Goal: Transaction & Acquisition: Purchase product/service

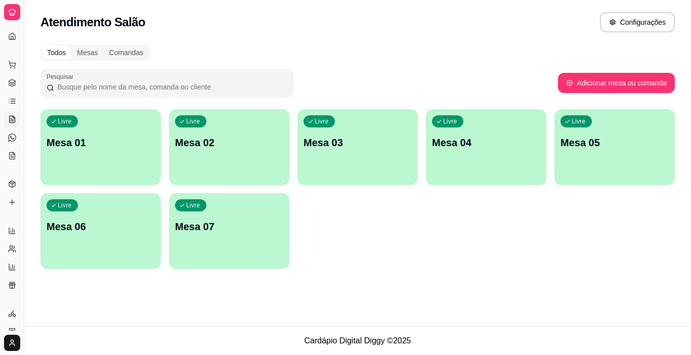
click at [10, 101] on icon at bounding box center [12, 101] width 8 height 8
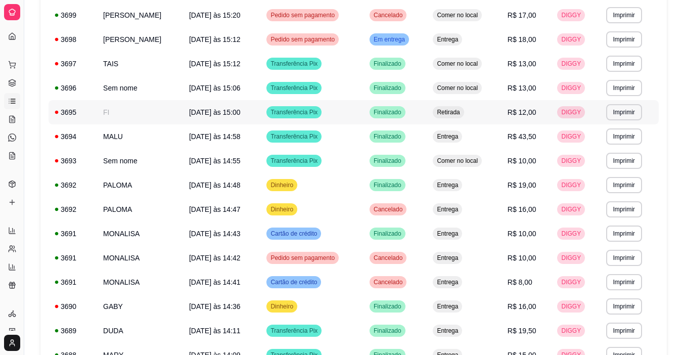
scroll to position [593, 0]
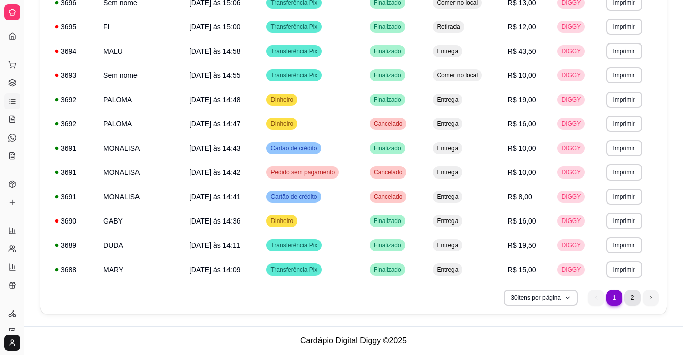
click at [634, 301] on li "2" at bounding box center [633, 298] width 16 height 16
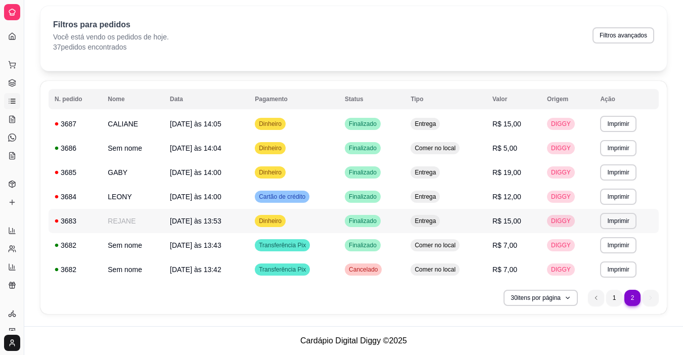
scroll to position [0, 0]
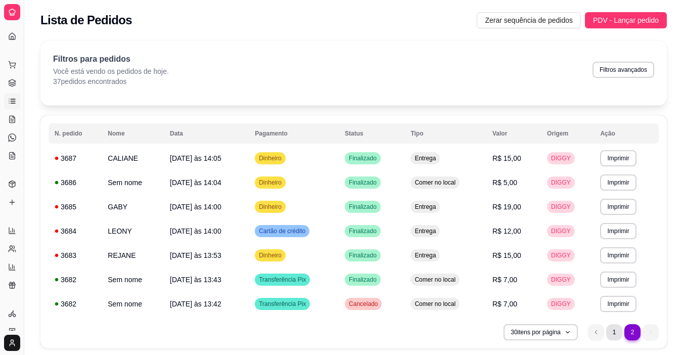
click at [618, 333] on li "1" at bounding box center [614, 332] width 16 height 16
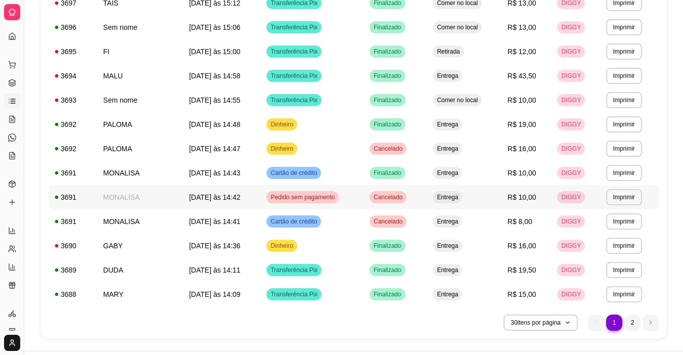
scroll to position [593, 0]
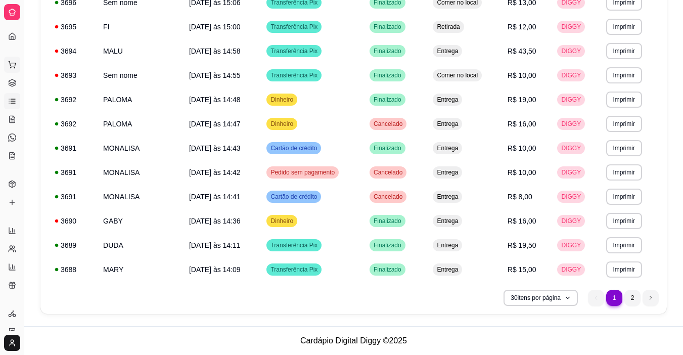
click at [12, 64] on icon at bounding box center [12, 65] width 8 height 8
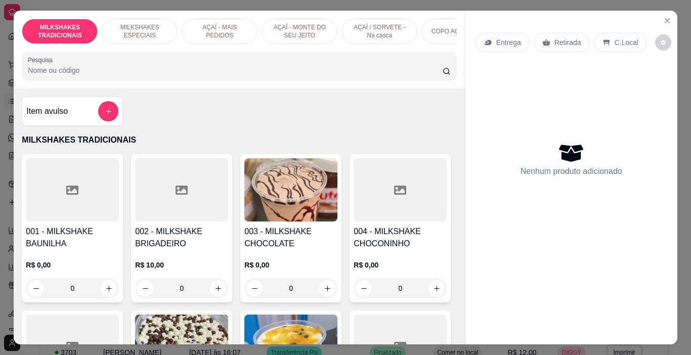
click at [237, 31] on p "AÇAÍ - MAIS PEDIDOS" at bounding box center [219, 31] width 59 height 16
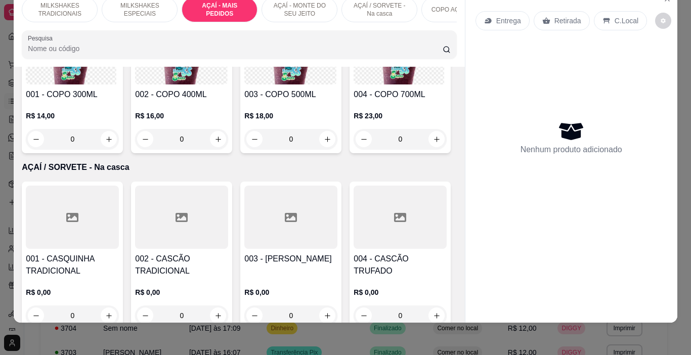
scroll to position [2054, 0]
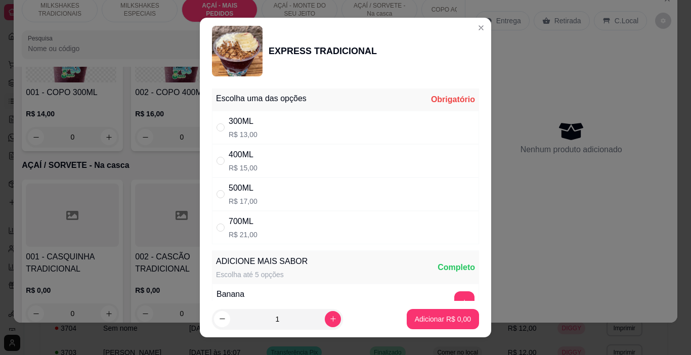
click at [292, 128] on div "300ML R$ 13,00" at bounding box center [345, 127] width 267 height 33
radio input "true"
click at [411, 314] on p "Adicionar R$ 13,00" at bounding box center [441, 319] width 60 height 10
type input "1"
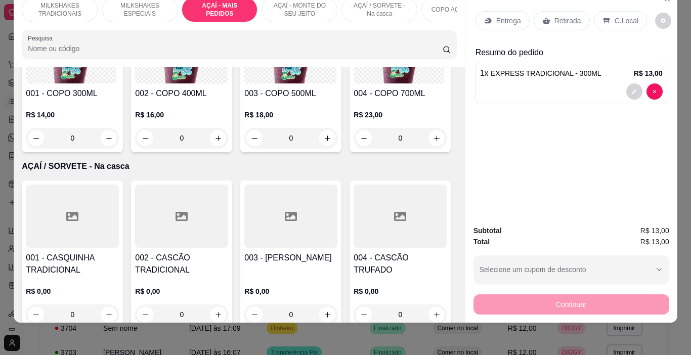
click at [77, 5] on p "MILKSHAKES TRADICIONAIS" at bounding box center [59, 10] width 59 height 16
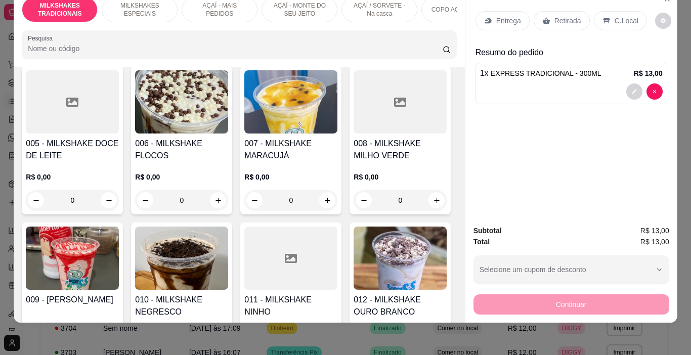
scroll to position [248, 0]
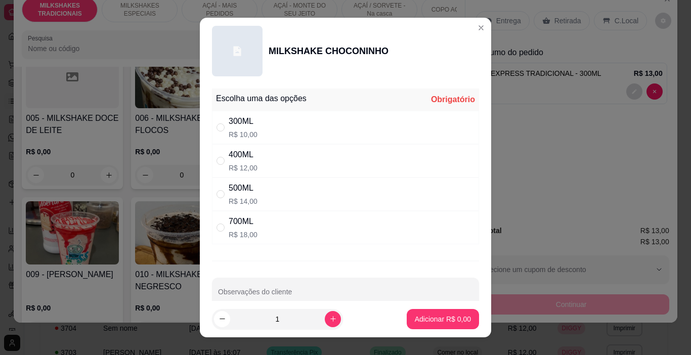
click at [257, 159] on div "400ML R$ 12,00" at bounding box center [345, 160] width 267 height 33
radio input "true"
click at [432, 321] on p "Adicionar R$ 12,00" at bounding box center [441, 319] width 60 height 10
type input "1"
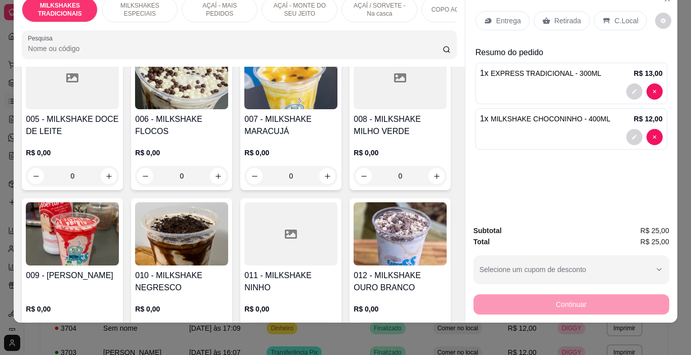
scroll to position [248, 0]
click at [501, 16] on p "Entrega" at bounding box center [508, 21] width 25 height 10
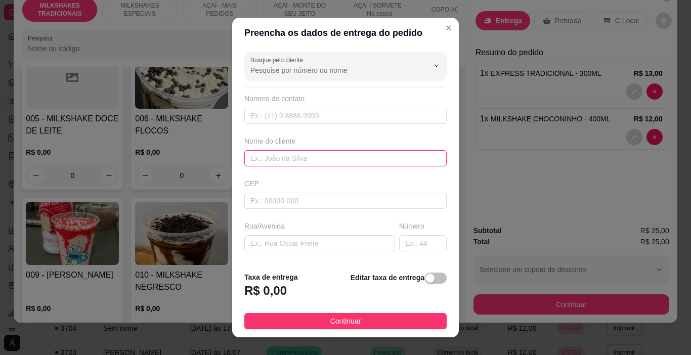
click at [296, 155] on input "text" at bounding box center [345, 158] width 202 height 16
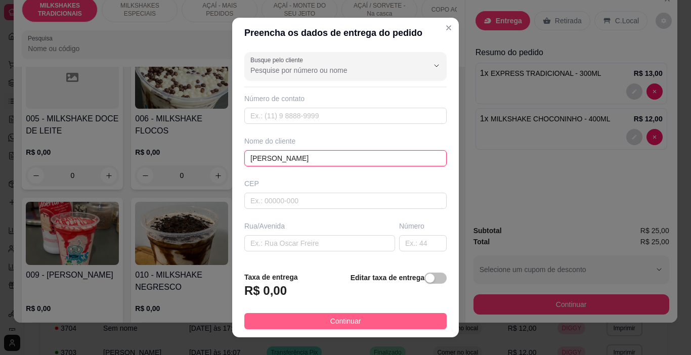
type input "[PERSON_NAME]"
click at [366, 323] on button "Continuar" at bounding box center [345, 321] width 202 height 16
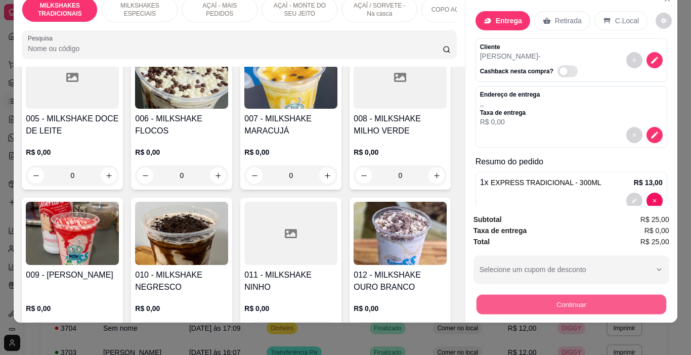
click at [476, 296] on button "Continuar" at bounding box center [571, 305] width 190 height 20
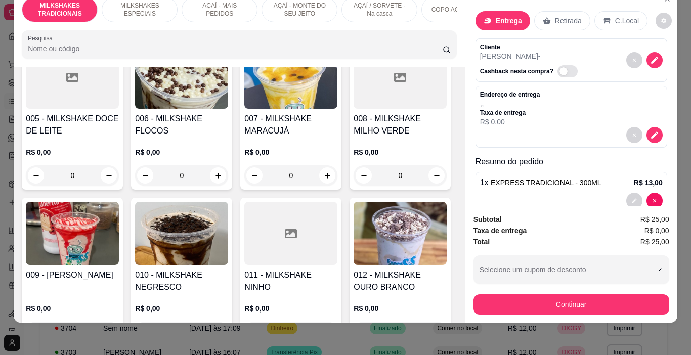
scroll to position [51, 0]
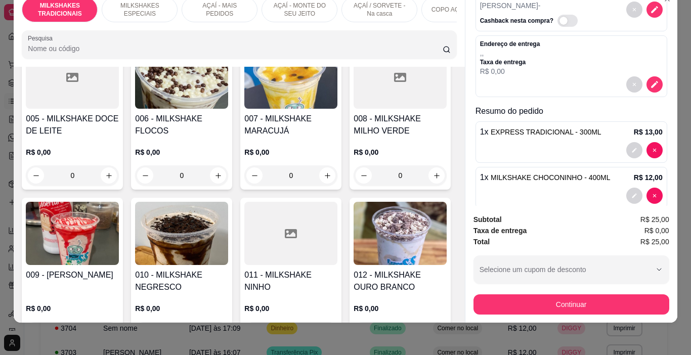
click at [550, 173] on span "MILKSHAKE CHOCONINHO - 400ML" at bounding box center [551, 177] width 120 height 8
click at [561, 144] on div at bounding box center [571, 150] width 183 height 16
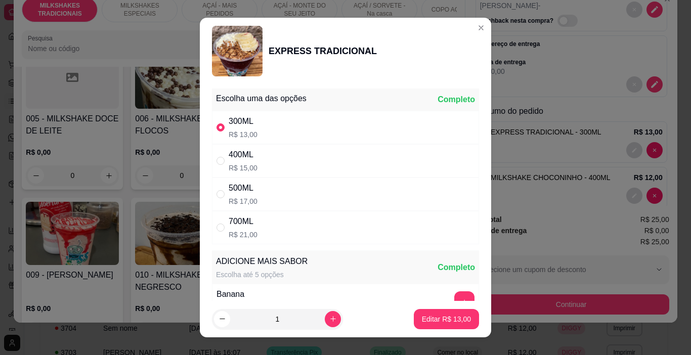
click at [378, 167] on div "400ML R$ 15,00" at bounding box center [345, 160] width 267 height 33
radio input "false"
radio input "true"
click at [454, 315] on p "Editar R$ 15,00" at bounding box center [446, 319] width 49 height 10
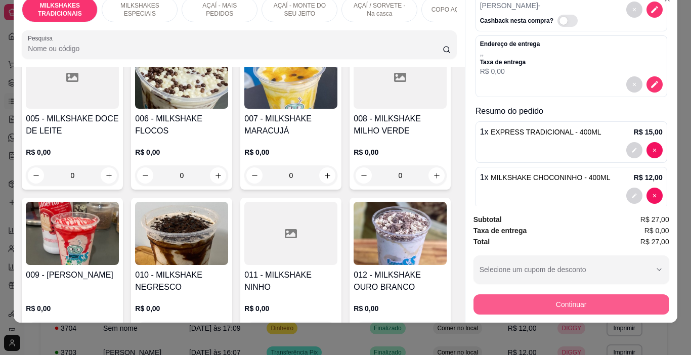
click at [505, 297] on button "Continuar" at bounding box center [571, 304] width 196 height 20
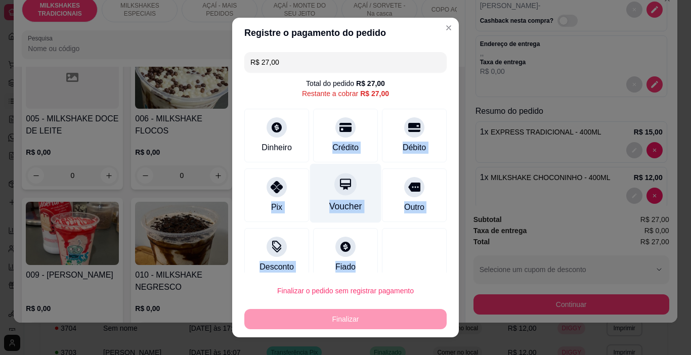
scroll to position [13, 0]
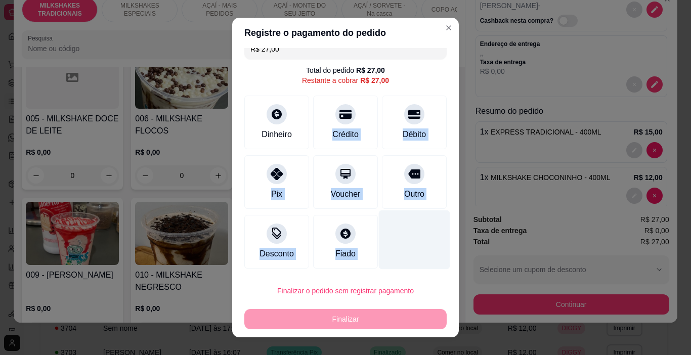
click at [415, 234] on div at bounding box center [414, 239] width 71 height 59
